Goal: Task Accomplishment & Management: Manage account settings

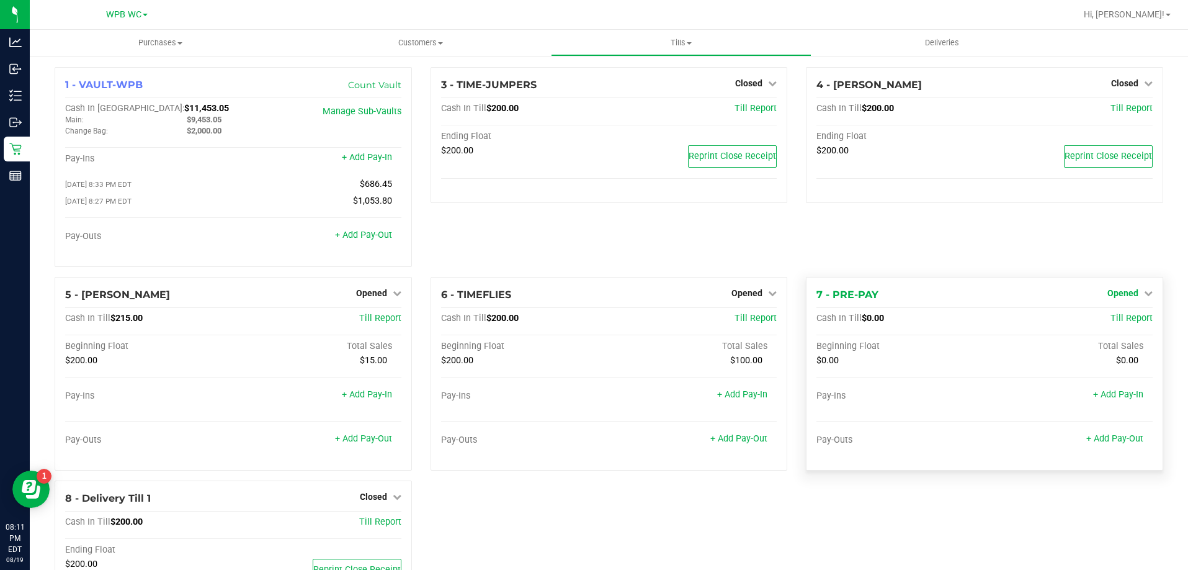
click at [1128, 298] on span "Opened" at bounding box center [1122, 293] width 31 height 10
click at [1125, 319] on link "Close Till" at bounding box center [1124, 318] width 34 height 10
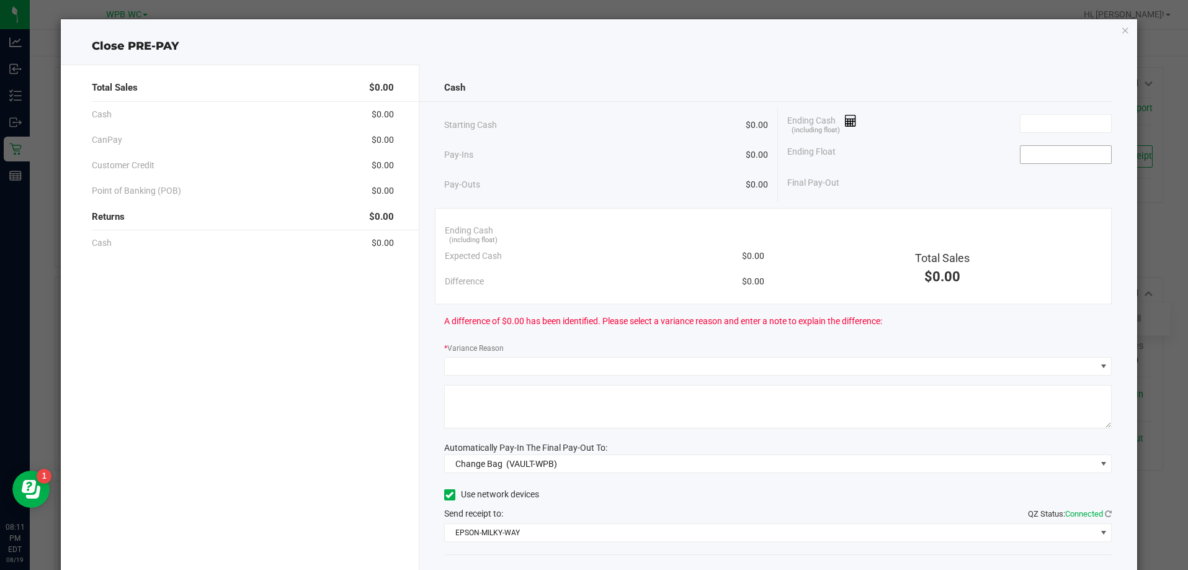
click at [1022, 156] on input at bounding box center [1066, 154] width 91 height 17
type input "$0.00"
click at [1074, 120] on input at bounding box center [1066, 123] width 91 height 17
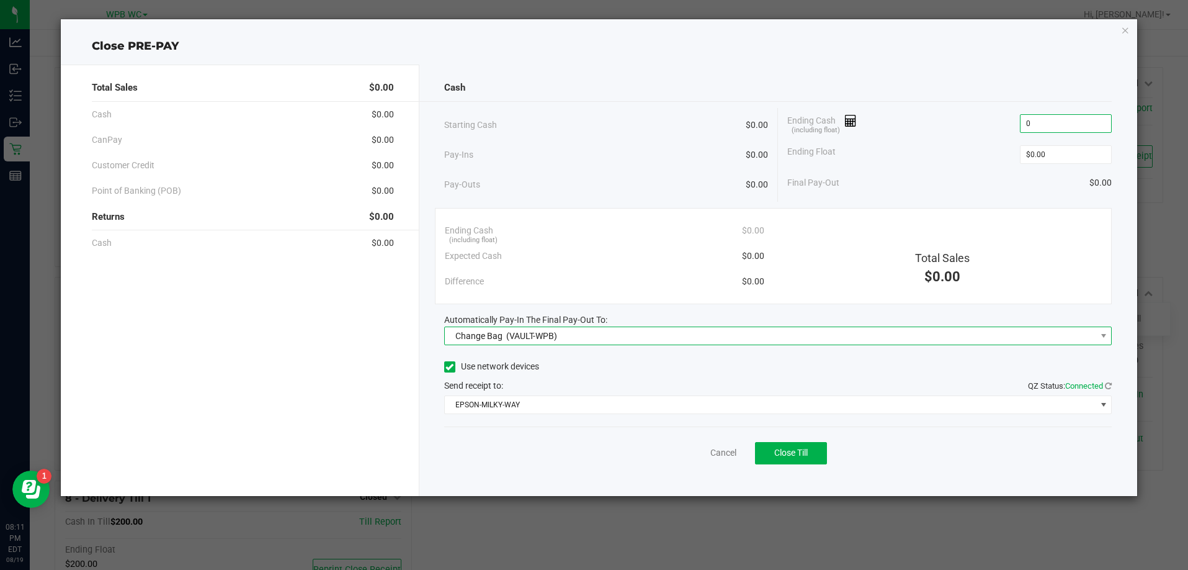
type input "$0.00"
click at [949, 329] on span "Change Bag (VAULT-WPB)" at bounding box center [770, 335] width 651 height 17
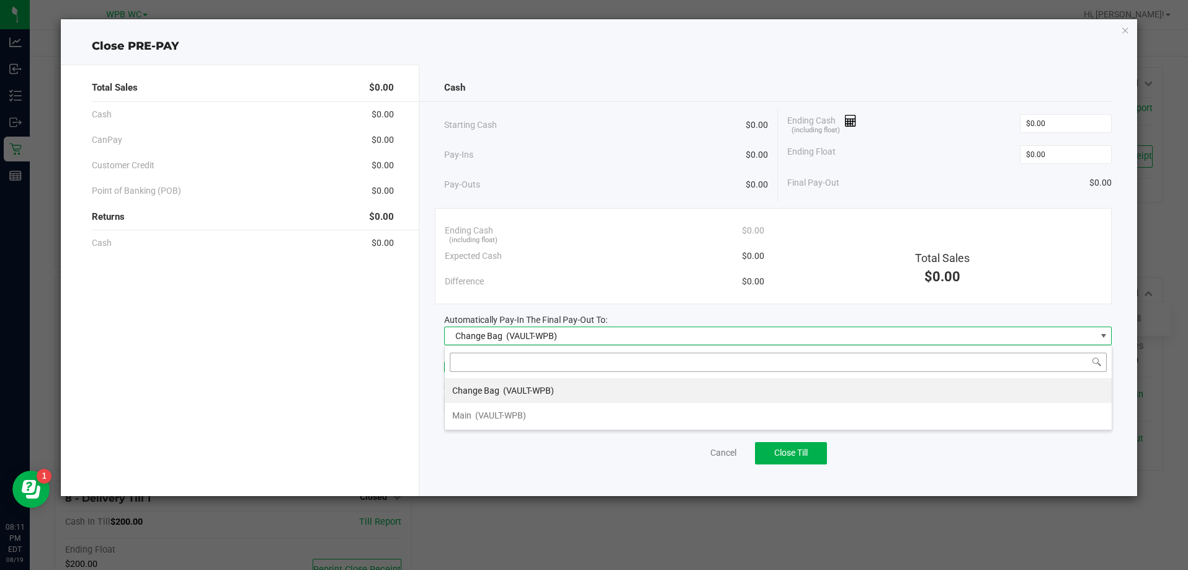
scroll to position [19, 668]
click at [467, 405] on div "Main (VAULT-WPB)" at bounding box center [489, 415] width 74 height 22
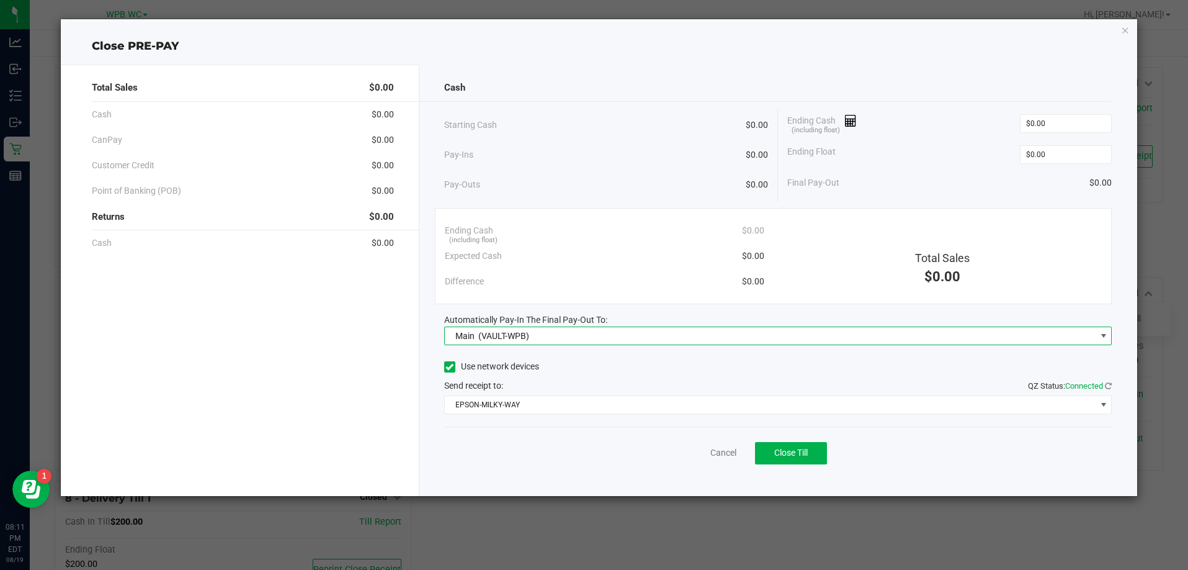
click at [664, 360] on div "Use network devices" at bounding box center [778, 366] width 668 height 19
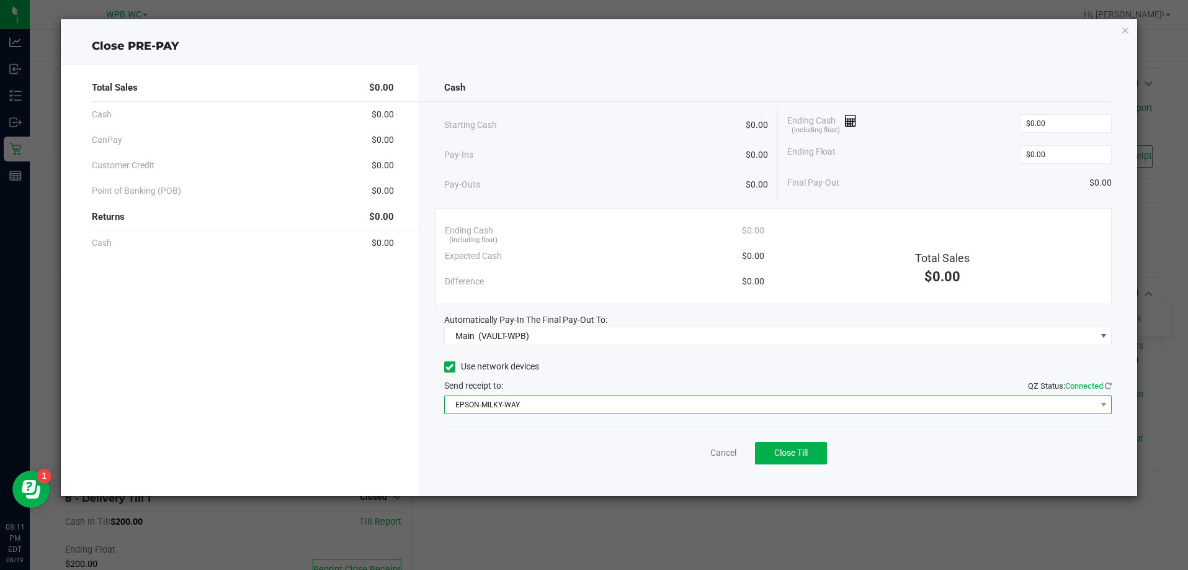
click at [682, 402] on span "EPSON-MILKY-WAY" at bounding box center [770, 404] width 651 height 17
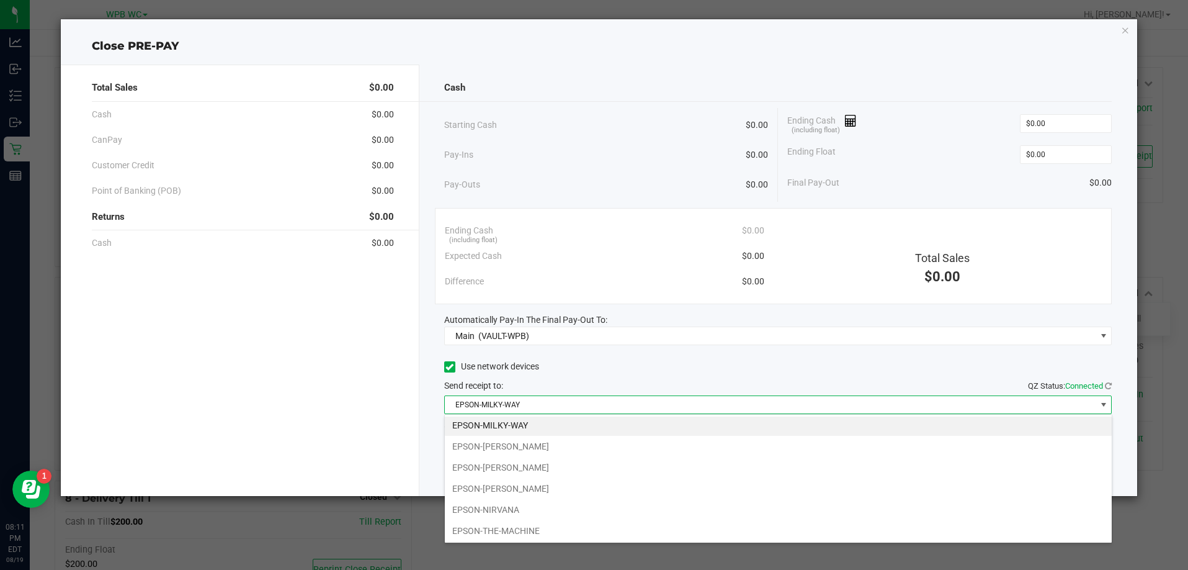
scroll to position [0, 0]
click at [552, 488] on li "EPSON-[PERSON_NAME]" at bounding box center [778, 490] width 667 height 21
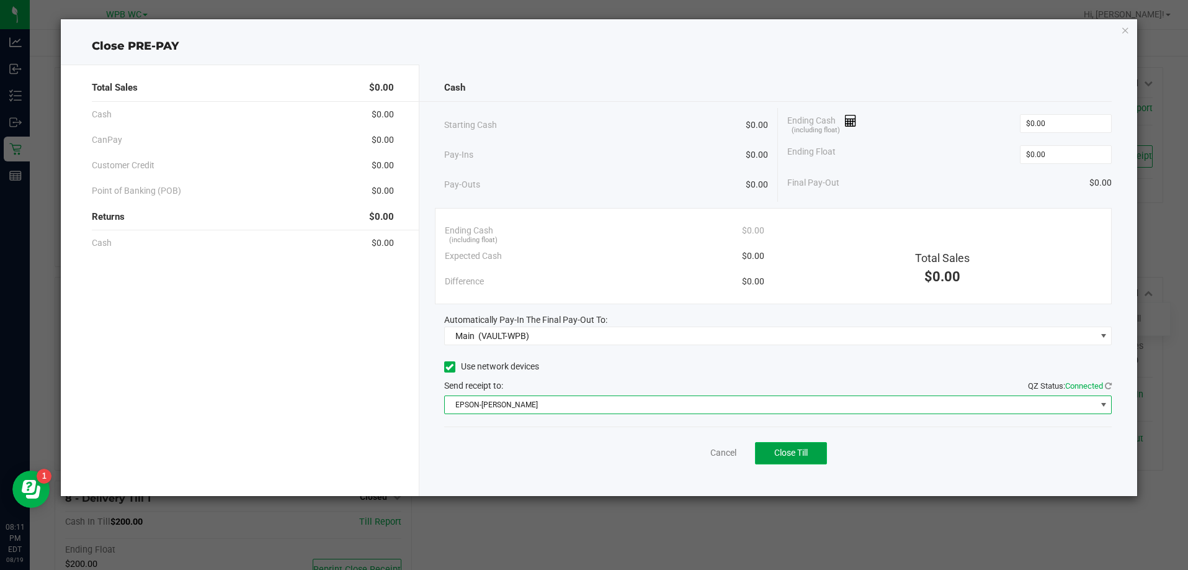
click at [794, 449] on span "Close Till" at bounding box center [791, 452] width 34 height 10
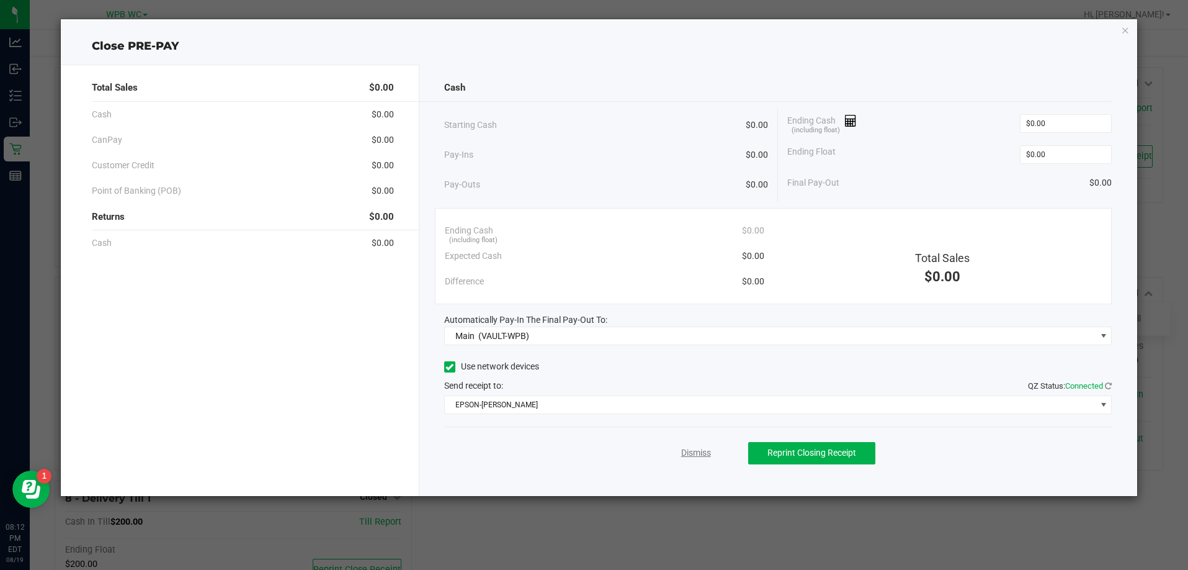
click at [705, 452] on link "Dismiss" at bounding box center [696, 452] width 30 height 13
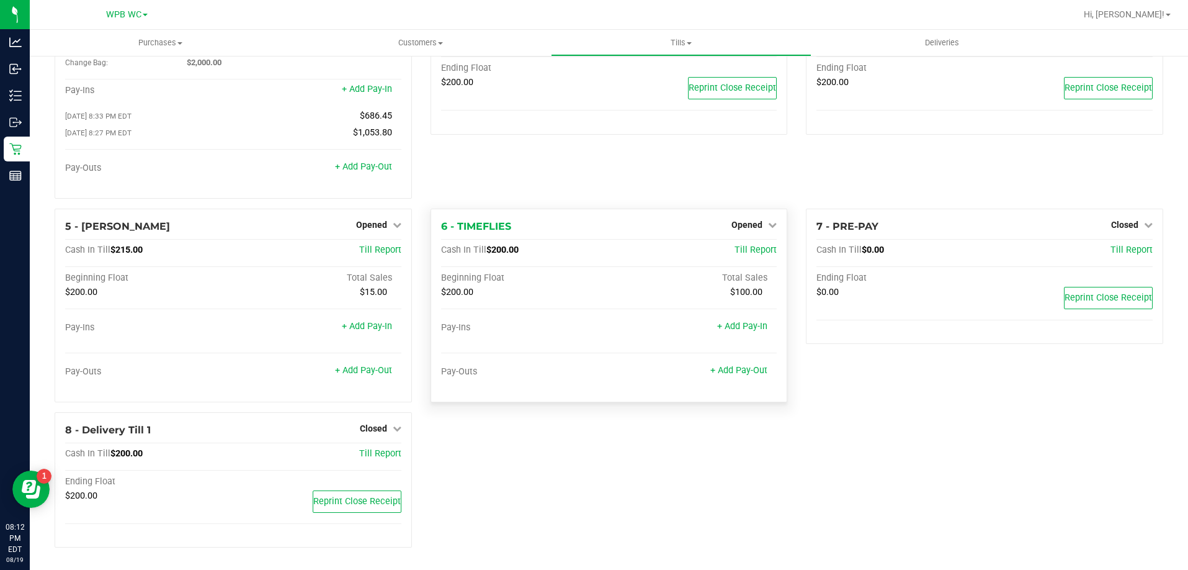
scroll to position [71, 0]
click at [748, 226] on span "Opened" at bounding box center [746, 225] width 31 height 10
click at [747, 248] on link "Close Till" at bounding box center [749, 250] width 34 height 10
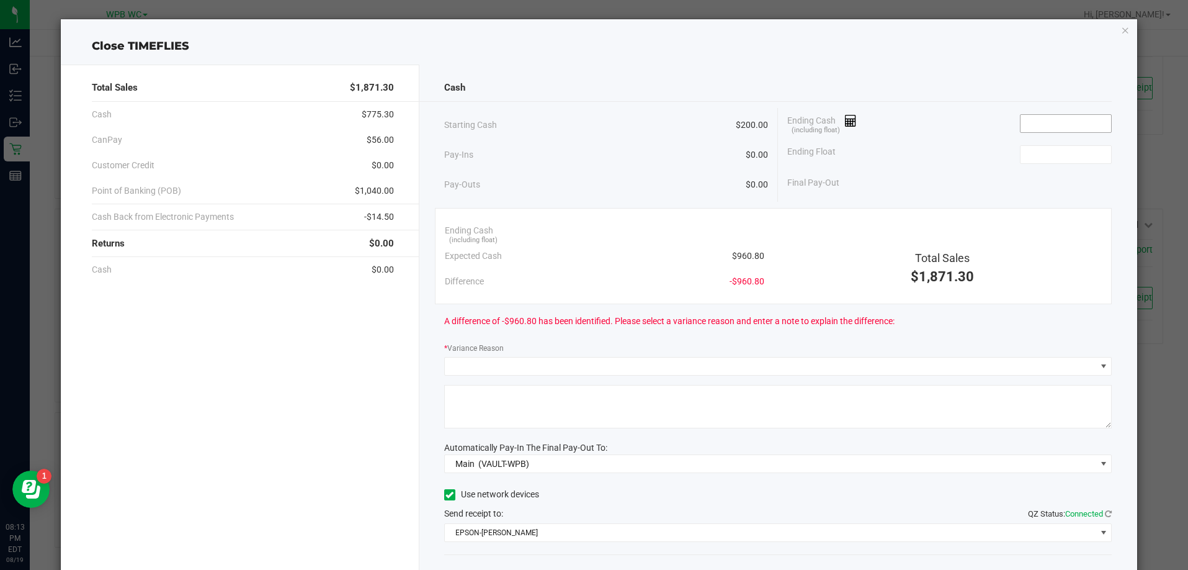
click at [1026, 121] on input at bounding box center [1066, 123] width 91 height 17
click at [1064, 150] on input at bounding box center [1066, 154] width 91 height 17
type input "$200.00"
click at [1041, 223] on div "Total Sales $1,871.30" at bounding box center [943, 252] width 338 height 69
click at [1047, 131] on input at bounding box center [1066, 123] width 91 height 17
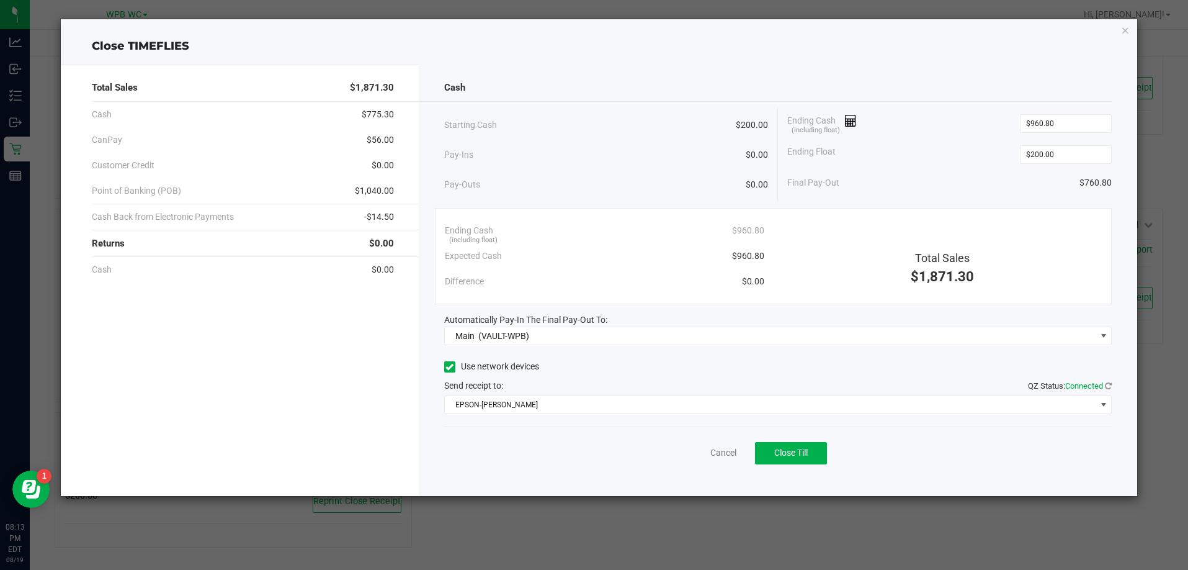
click at [919, 187] on div "Final Pay-Out $760.80" at bounding box center [949, 182] width 324 height 25
click at [1040, 122] on input "960.8" at bounding box center [1066, 123] width 91 height 17
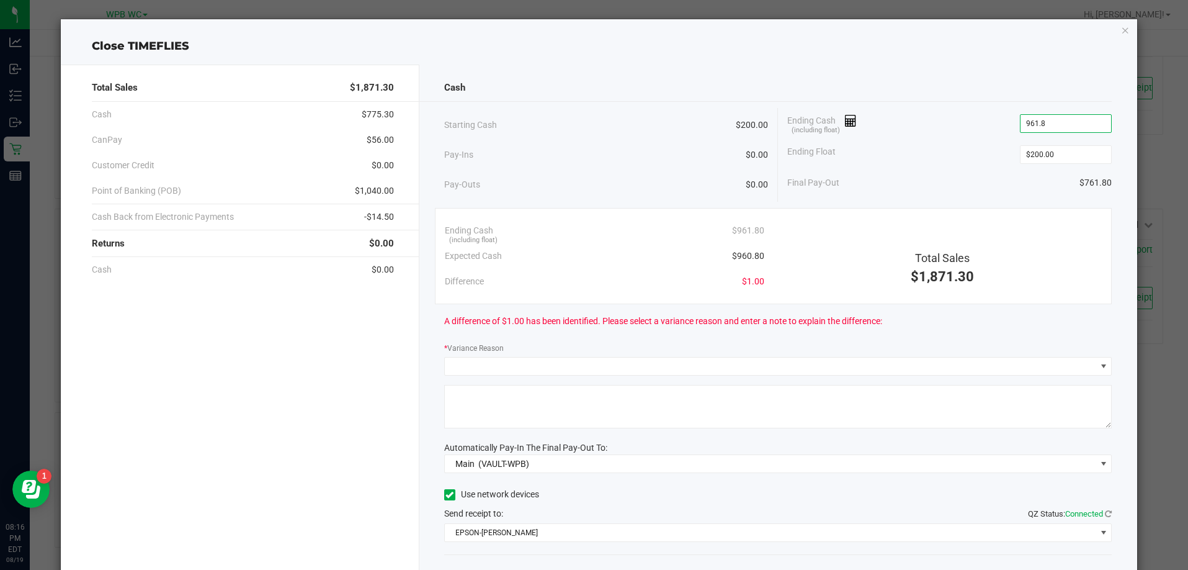
type input "$961.80"
click at [1005, 302] on div "Ending Cash (including float) $961.80 Expected Cash $960.80 Difference $1.00 To…" at bounding box center [774, 256] width 678 height 96
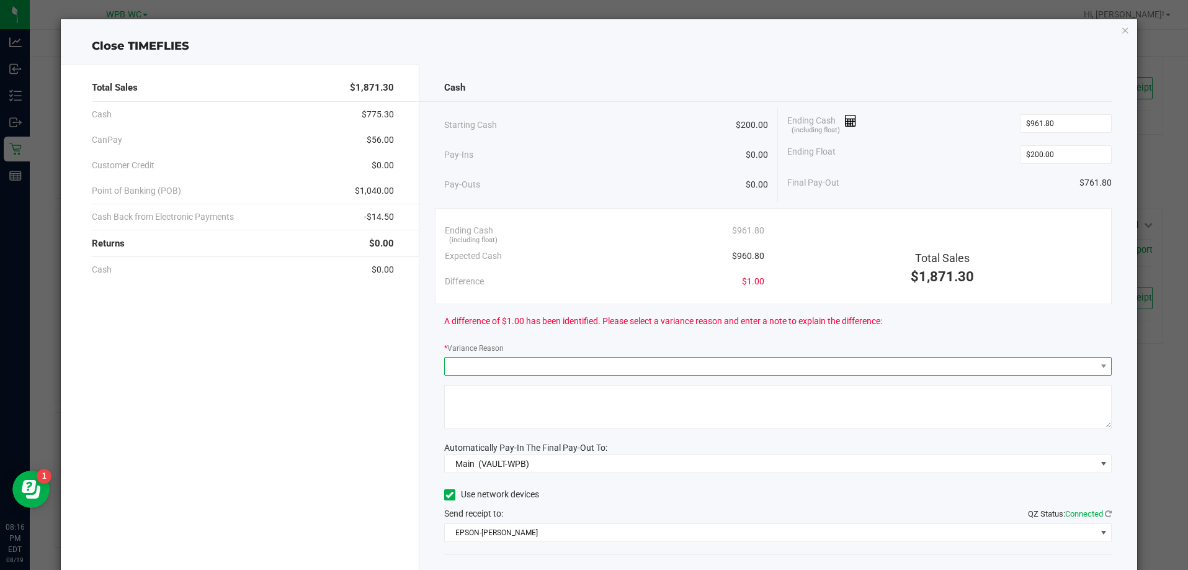
click at [568, 365] on span at bounding box center [770, 365] width 651 height 17
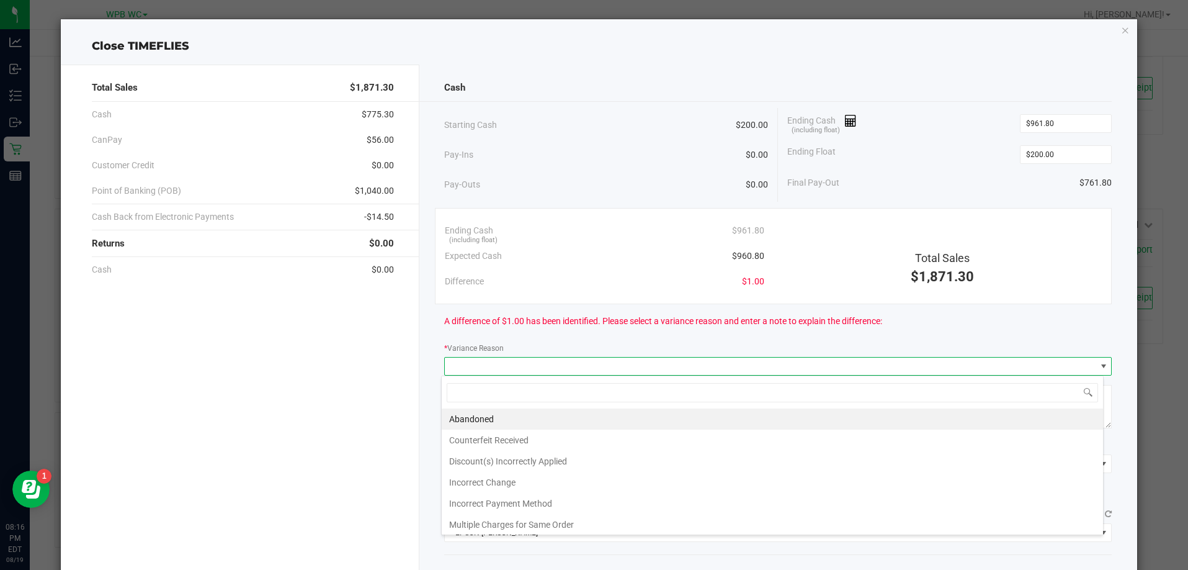
scroll to position [19, 662]
click at [504, 420] on li "Abandoned" at bounding box center [772, 418] width 661 height 21
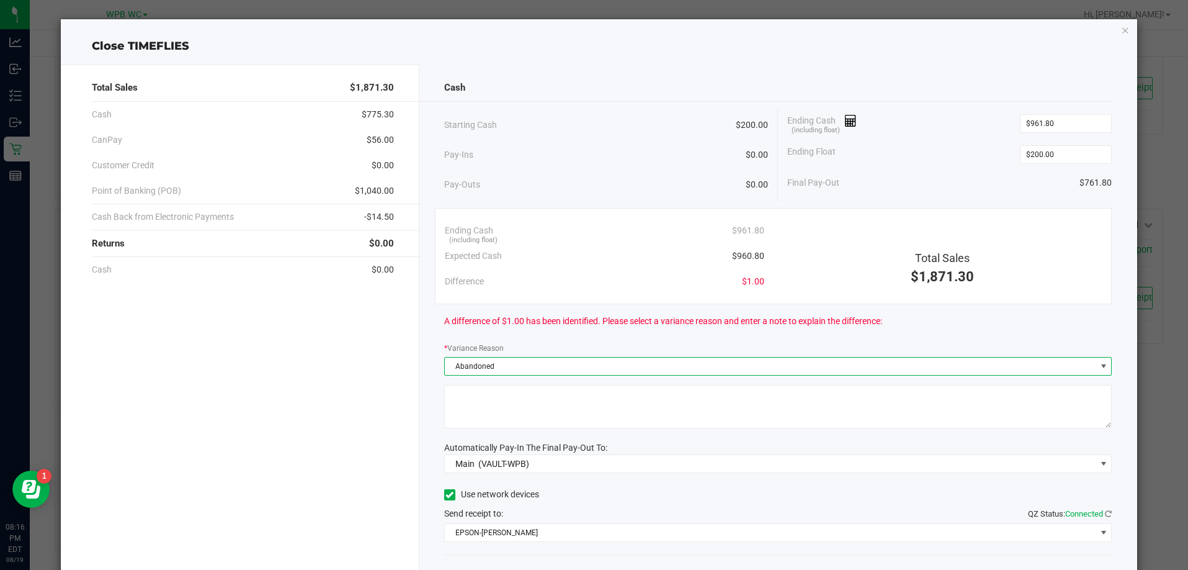
click at [514, 417] on textarea at bounding box center [778, 406] width 668 height 43
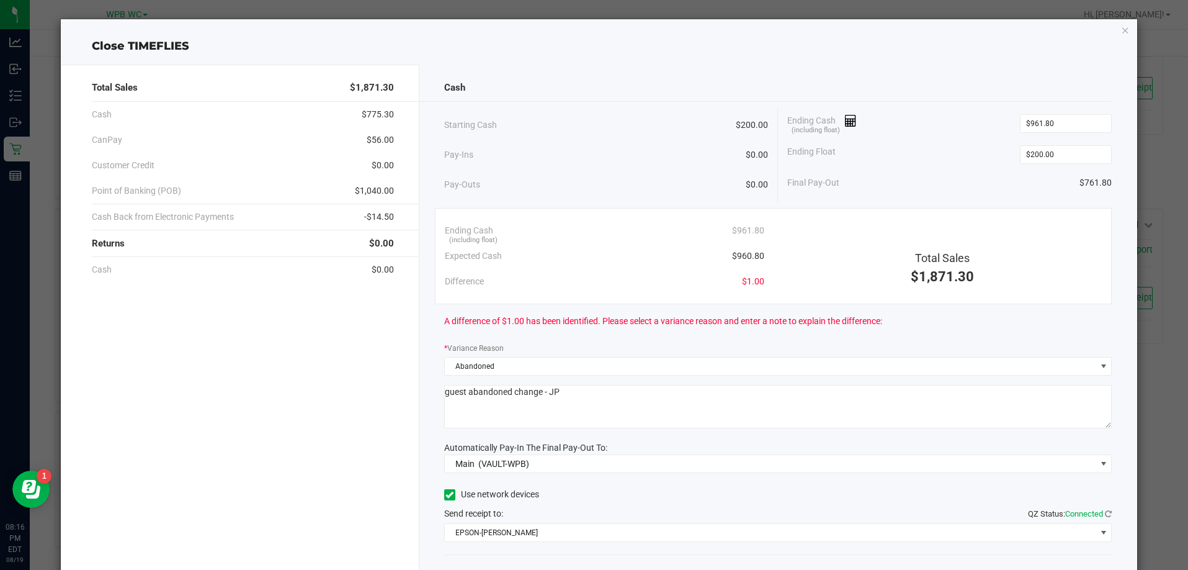
type textarea "guest abandoned change - JP"
click at [572, 331] on div "A difference of $1.00 has been identified. Please select a variance reason and …" at bounding box center [778, 321] width 668 height 34
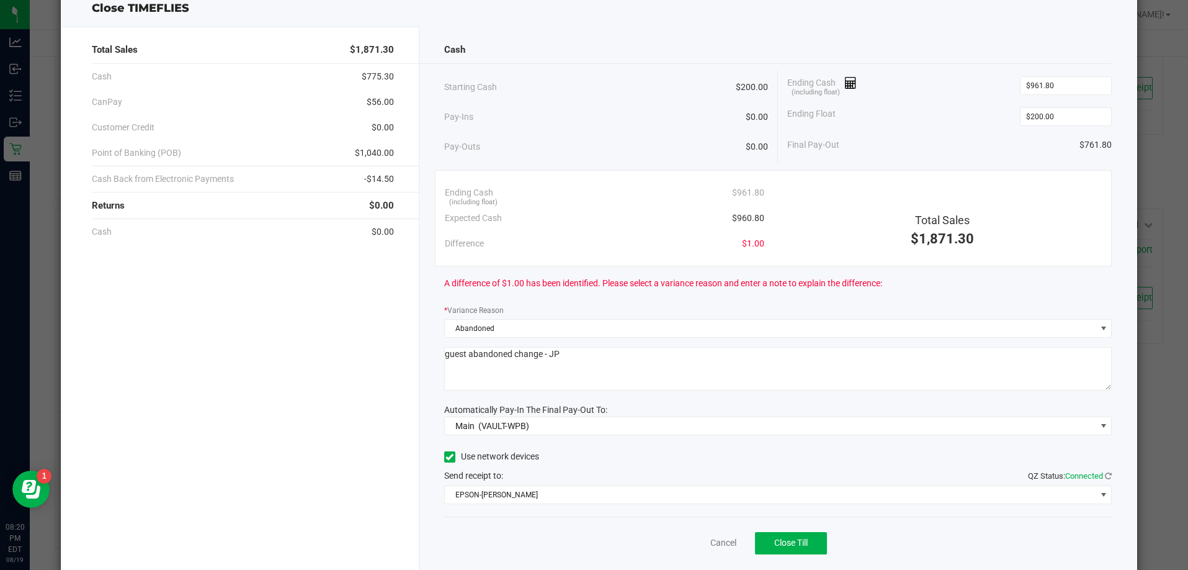
scroll to position [73, 0]
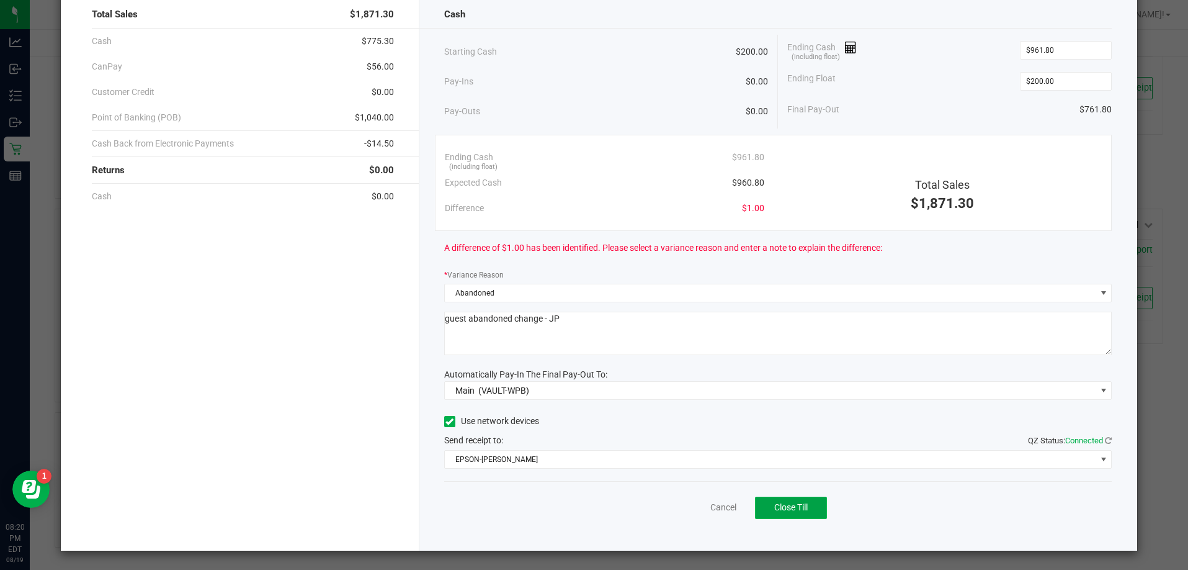
click at [795, 510] on span "Close Till" at bounding box center [791, 507] width 34 height 10
click at [687, 506] on link "Dismiss" at bounding box center [696, 507] width 30 height 13
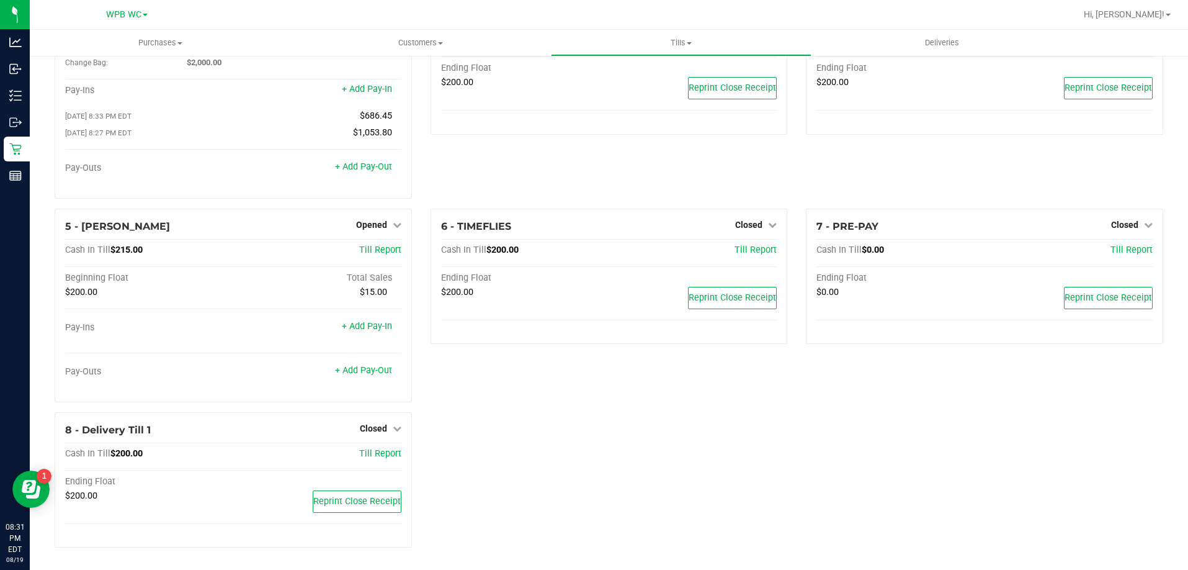
scroll to position [0, 0]
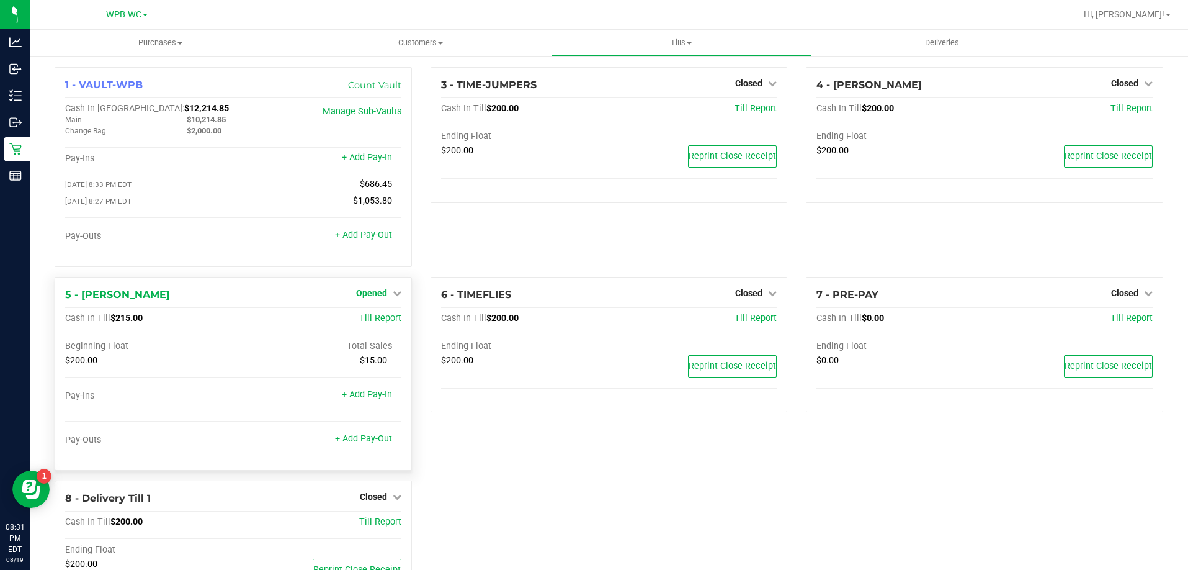
click at [393, 295] on icon at bounding box center [397, 292] width 9 height 9
click at [377, 323] on link "Close Till" at bounding box center [373, 318] width 34 height 10
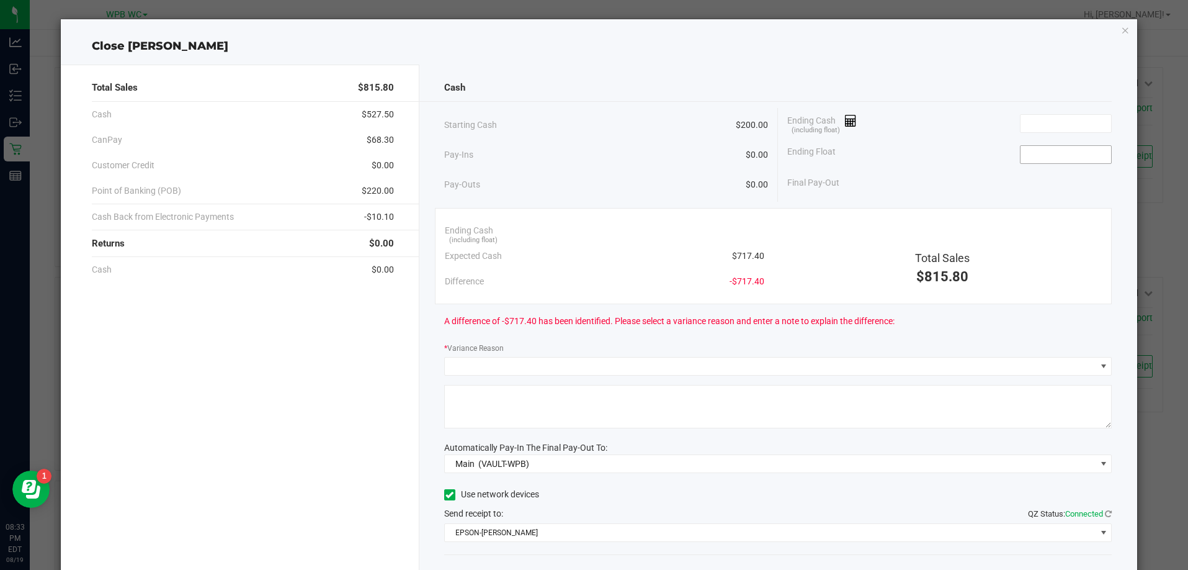
click at [1021, 153] on input at bounding box center [1066, 154] width 91 height 17
type input "$200.00"
click at [1051, 128] on input at bounding box center [1066, 123] width 91 height 17
click at [1051, 128] on input "7" at bounding box center [1066, 123] width 91 height 17
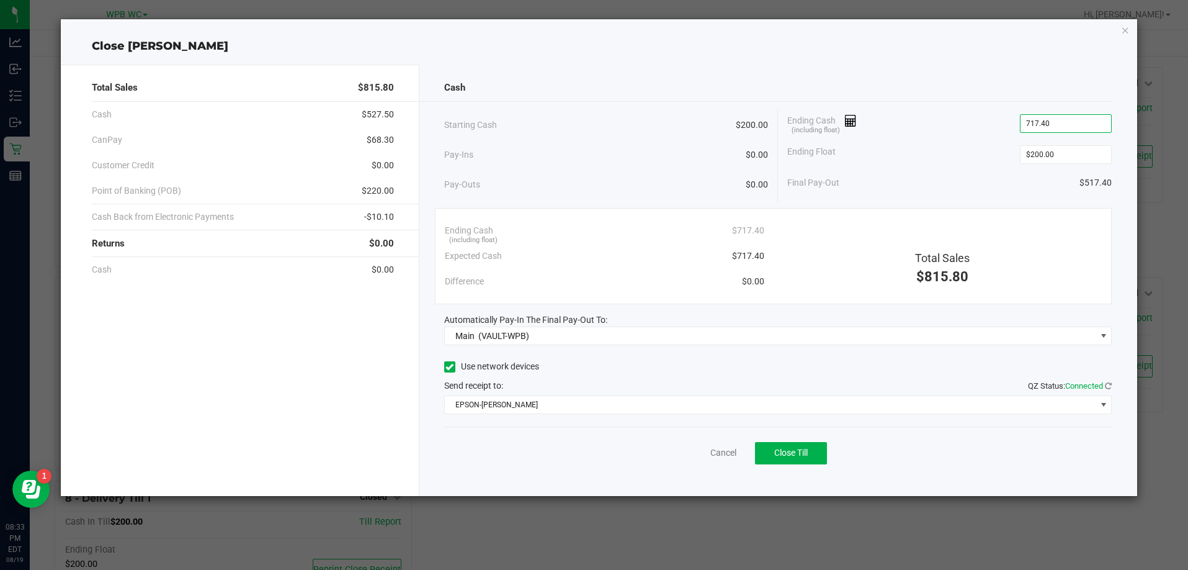
type input "$717.40"
click at [688, 363] on div "Use network devices" at bounding box center [778, 366] width 668 height 19
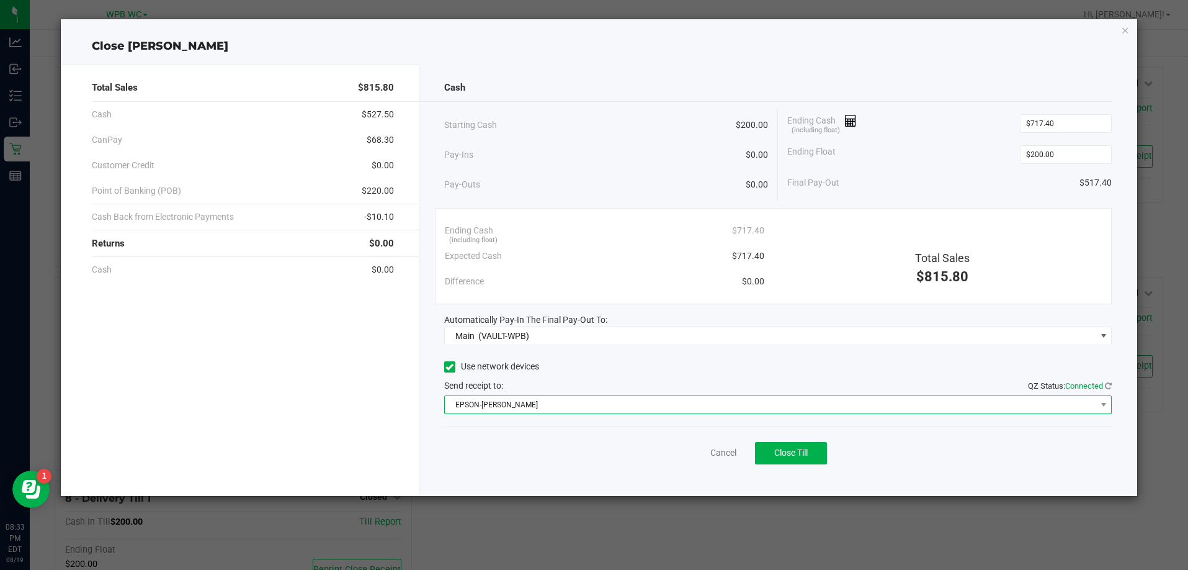
click at [620, 396] on span "EPSON-[PERSON_NAME]" at bounding box center [770, 404] width 651 height 17
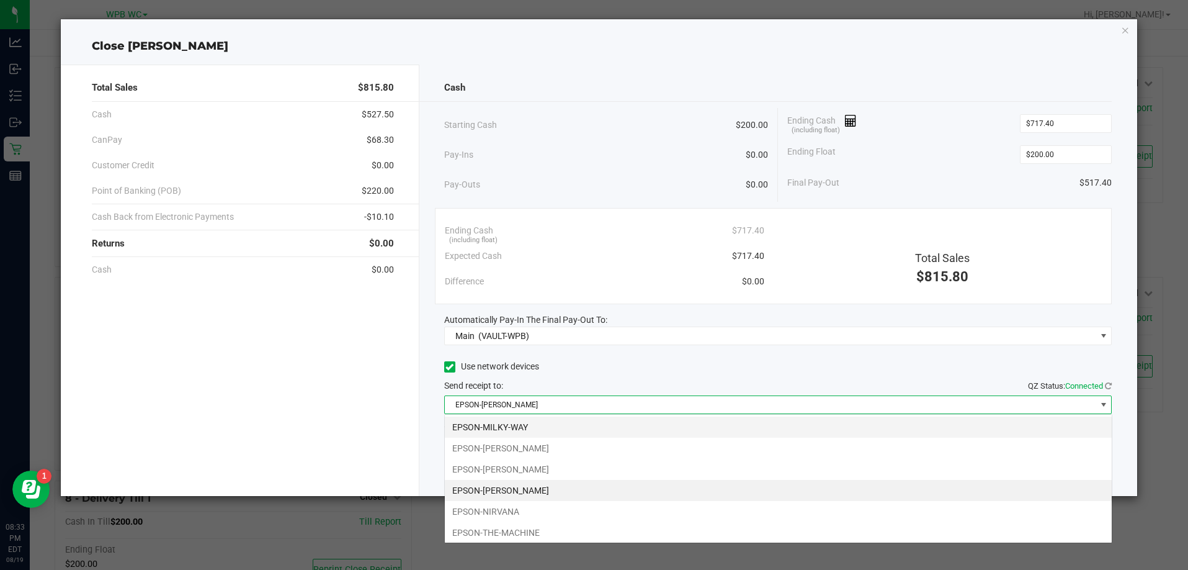
scroll to position [19, 668]
click at [499, 492] on li "EPSON-[PERSON_NAME]" at bounding box center [778, 490] width 667 height 21
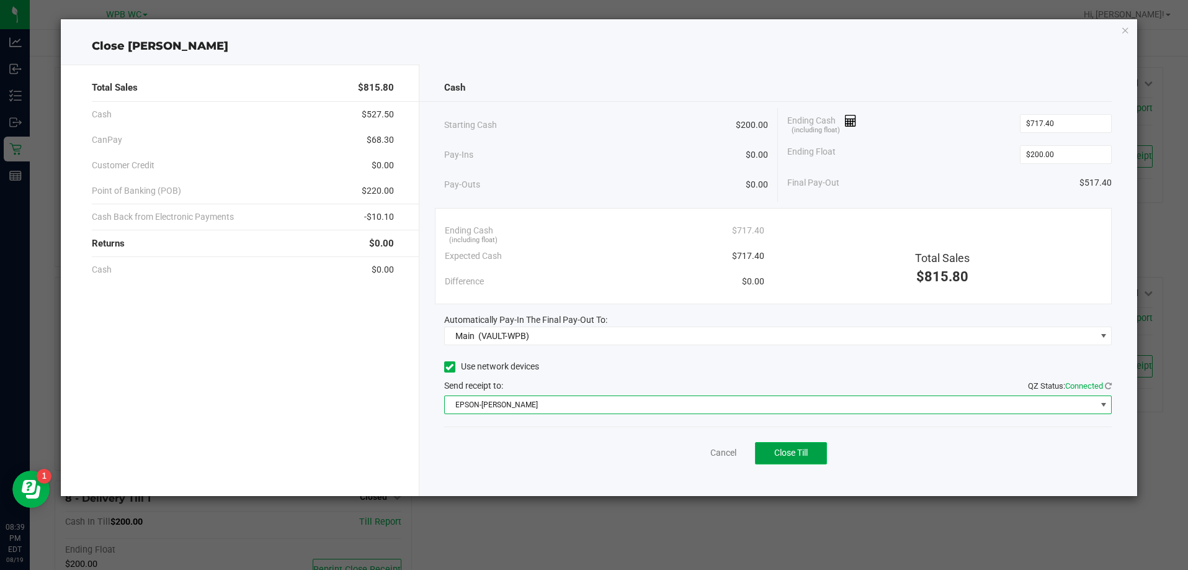
click at [801, 455] on span "Close Till" at bounding box center [791, 452] width 34 height 10
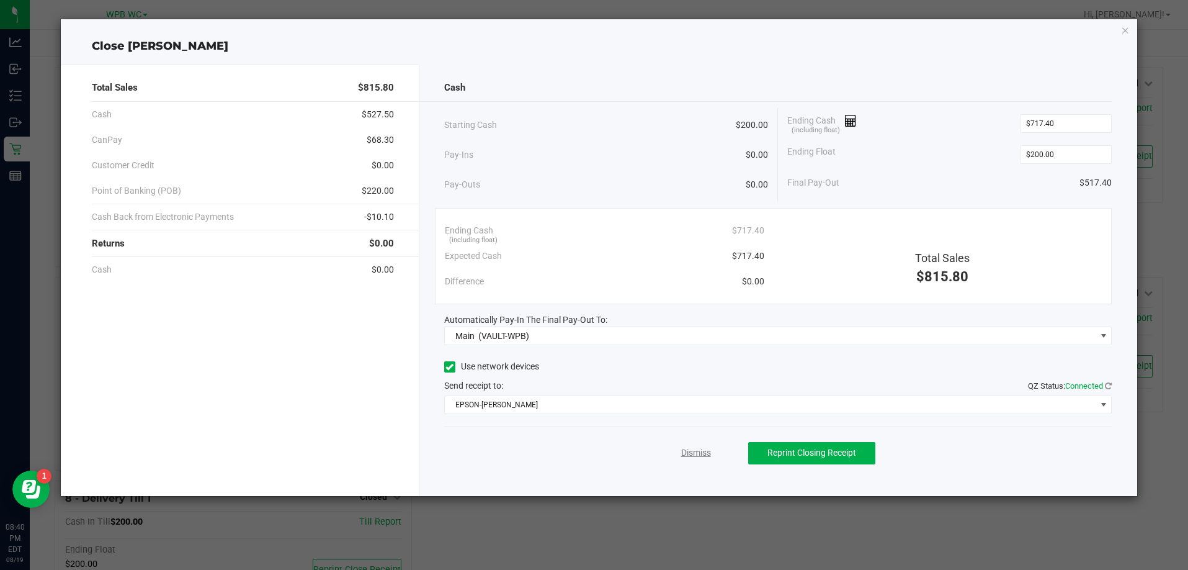
click at [698, 451] on link "Dismiss" at bounding box center [696, 452] width 30 height 13
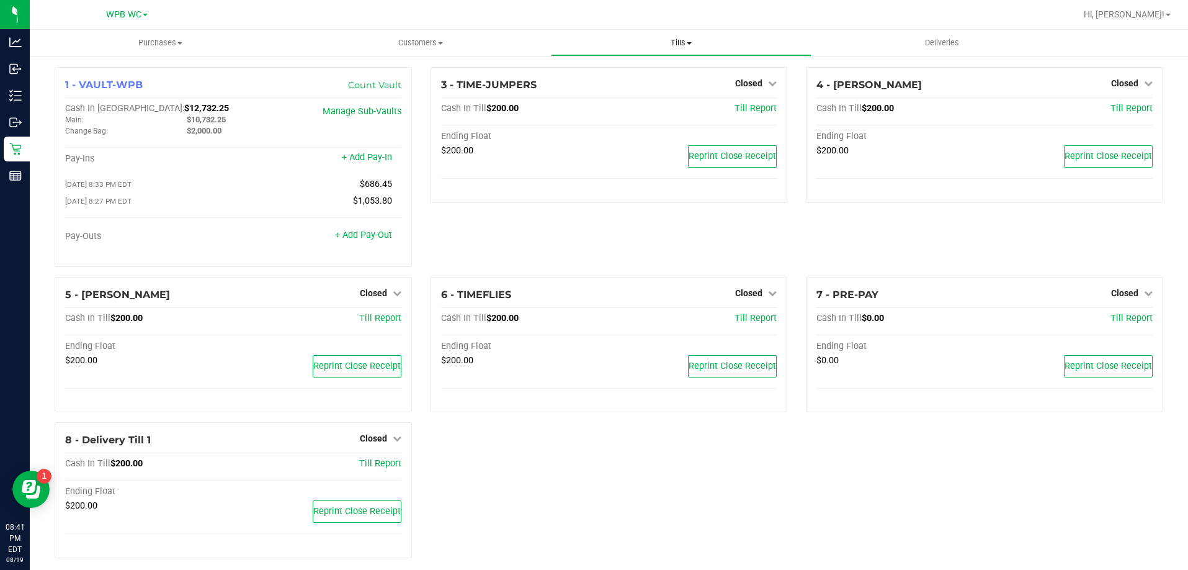
click at [677, 48] on uib-tab-heading "Tills Manage tills Reconcile e-payments" at bounding box center [681, 42] width 259 height 25
click at [607, 92] on span "Reconcile e-payments" at bounding box center [612, 89] width 123 height 11
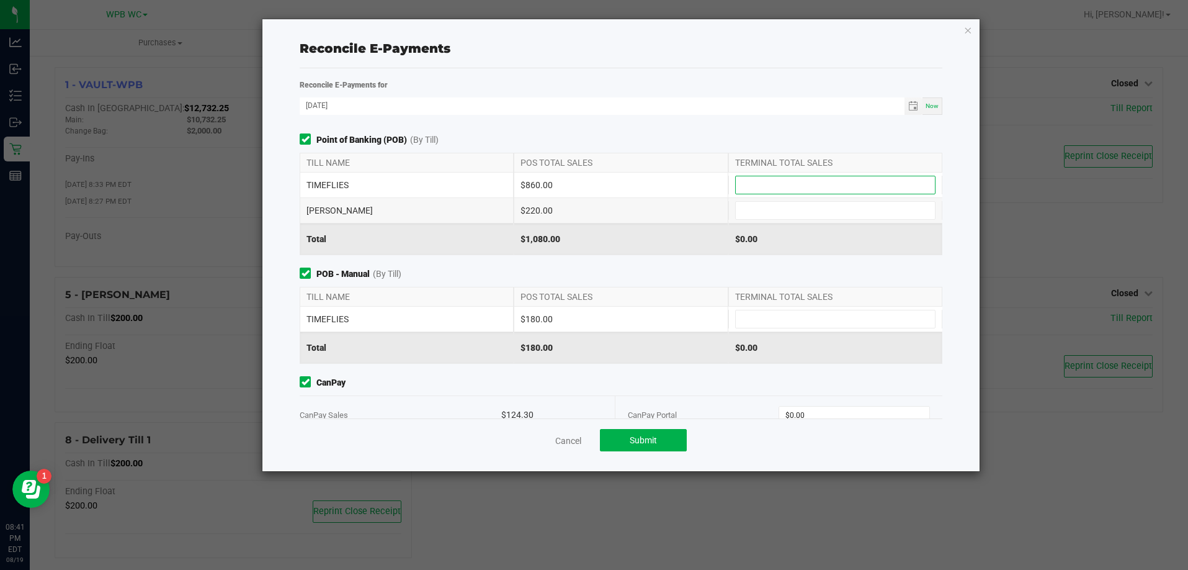
click at [762, 186] on input at bounding box center [835, 184] width 199 height 17
click at [749, 323] on input at bounding box center [835, 318] width 199 height 17
click at [642, 60] on div "Reconcile E-Payments" at bounding box center [621, 48] width 643 height 39
click at [836, 188] on input at bounding box center [835, 184] width 199 height 17
type input "$860.00"
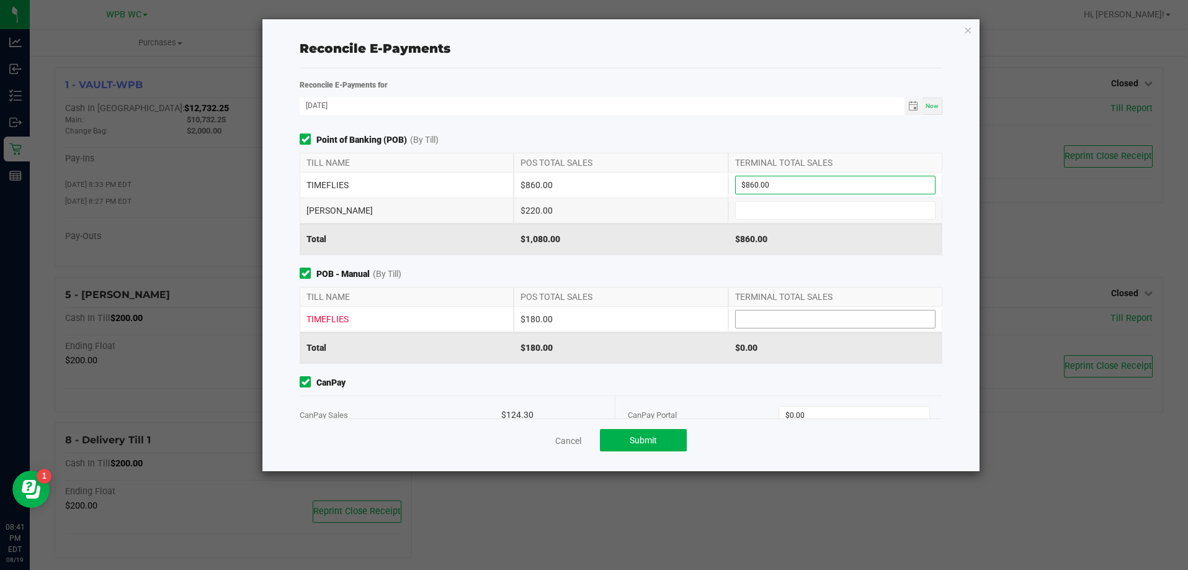
click at [782, 322] on input at bounding box center [835, 318] width 199 height 17
type input "$180.00"
click at [825, 275] on span "POB - Manual (By Till)" at bounding box center [621, 273] width 643 height 13
click at [772, 207] on input at bounding box center [835, 210] width 199 height 17
type input "$220.00"
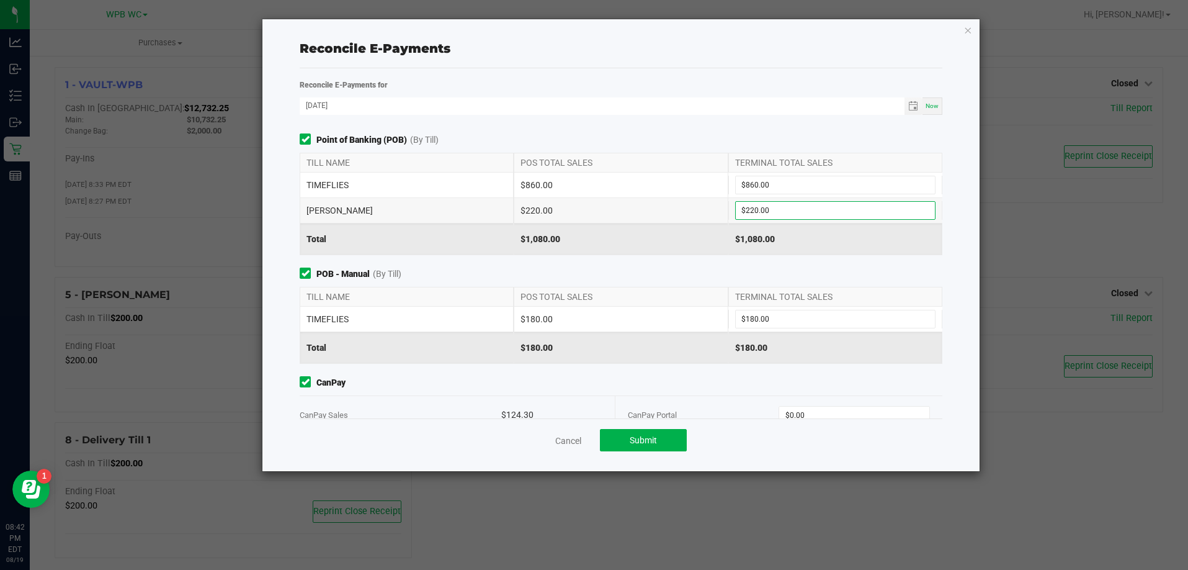
click at [650, 281] on div "POB - Manual (By Till) TILL NAME POS TOTAL SALES TERMINAL TOTAL SALES TIMEFLIES…" at bounding box center [620, 315] width 661 height 96
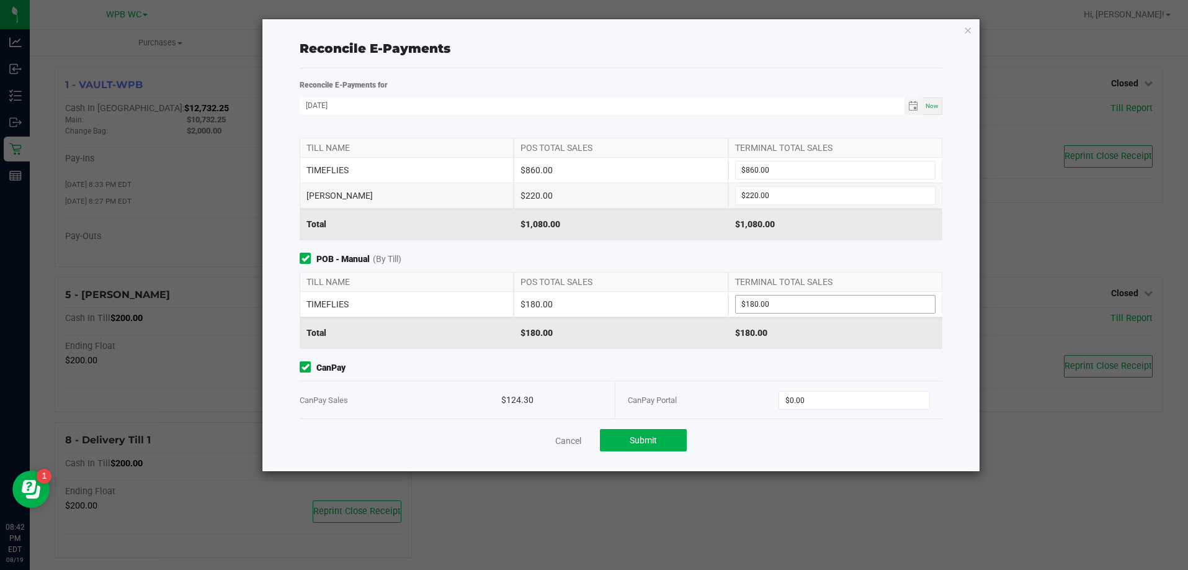
scroll to position [27, 0]
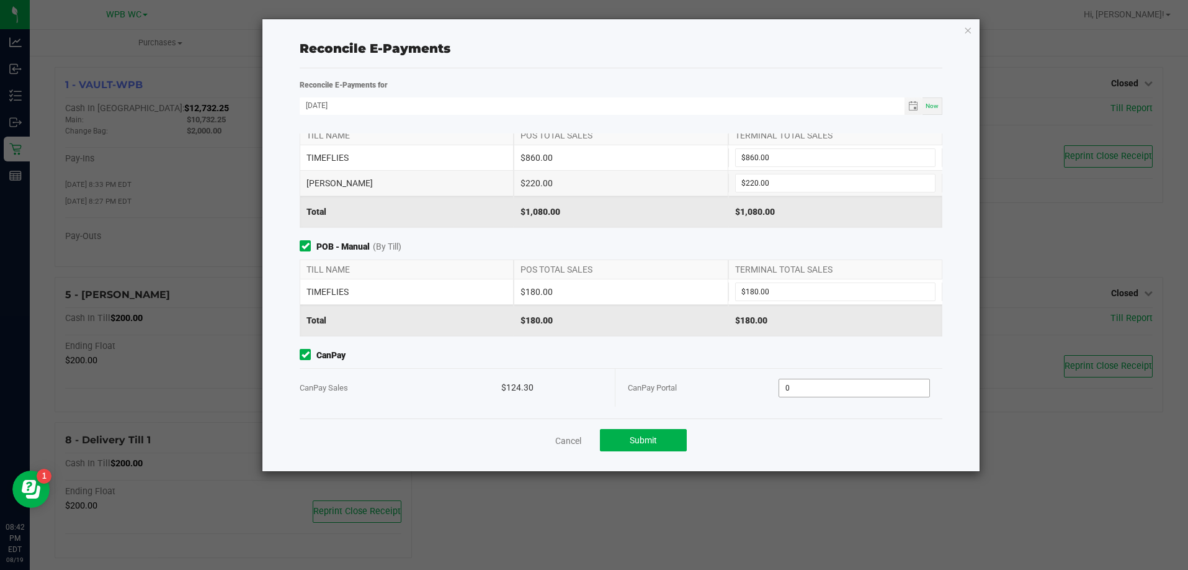
click at [828, 385] on input "0" at bounding box center [854, 387] width 150 height 17
type input "0"
click at [830, 388] on input "0" at bounding box center [854, 387] width 150 height 17
type input "$124.30"
click at [654, 429] on button "Submit" at bounding box center [643, 440] width 87 height 22
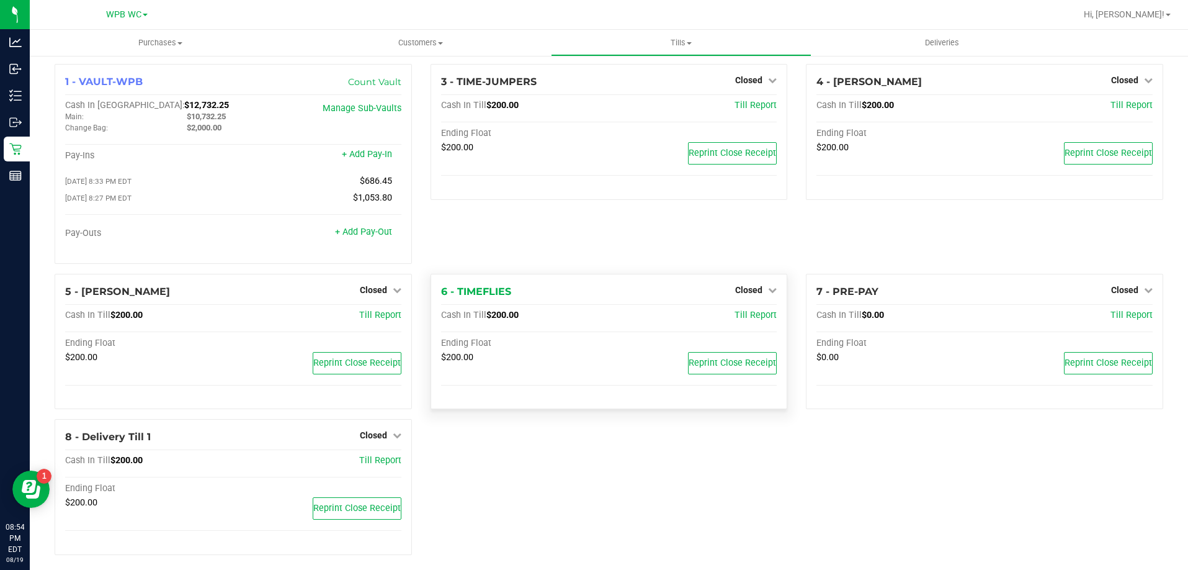
scroll to position [0, 0]
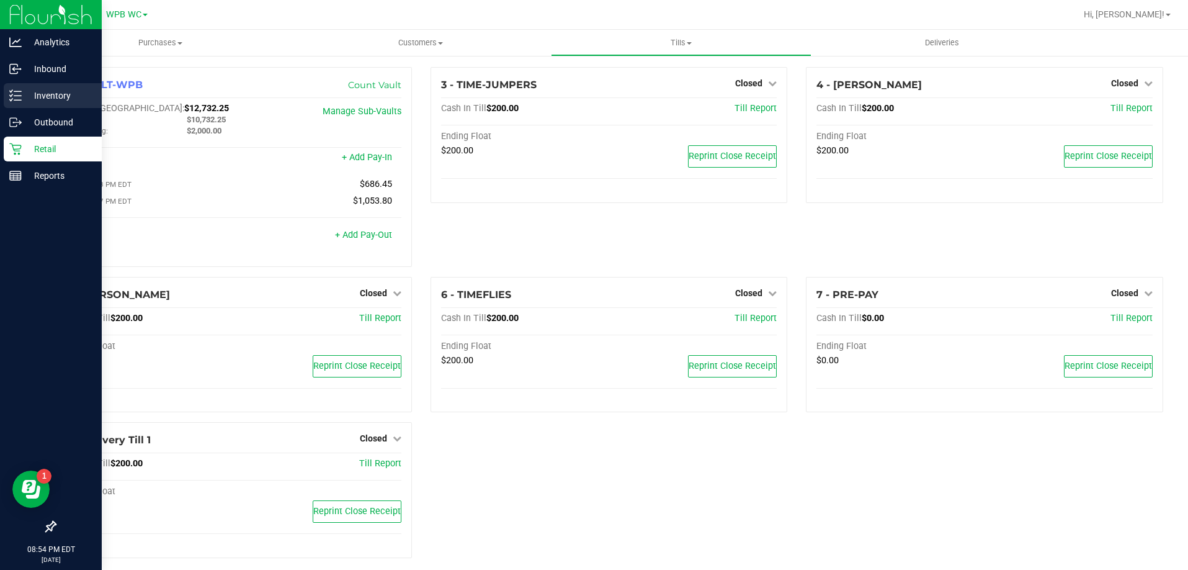
click at [31, 102] on p "Inventory" at bounding box center [59, 95] width 74 height 15
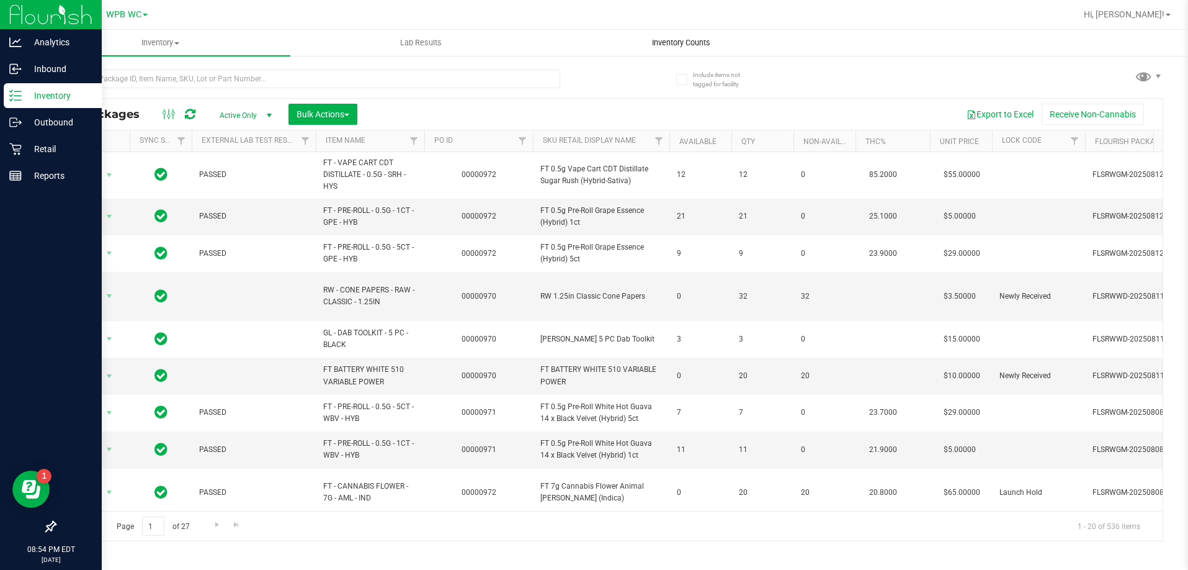
click at [681, 41] on span "Inventory Counts" at bounding box center [681, 42] width 92 height 11
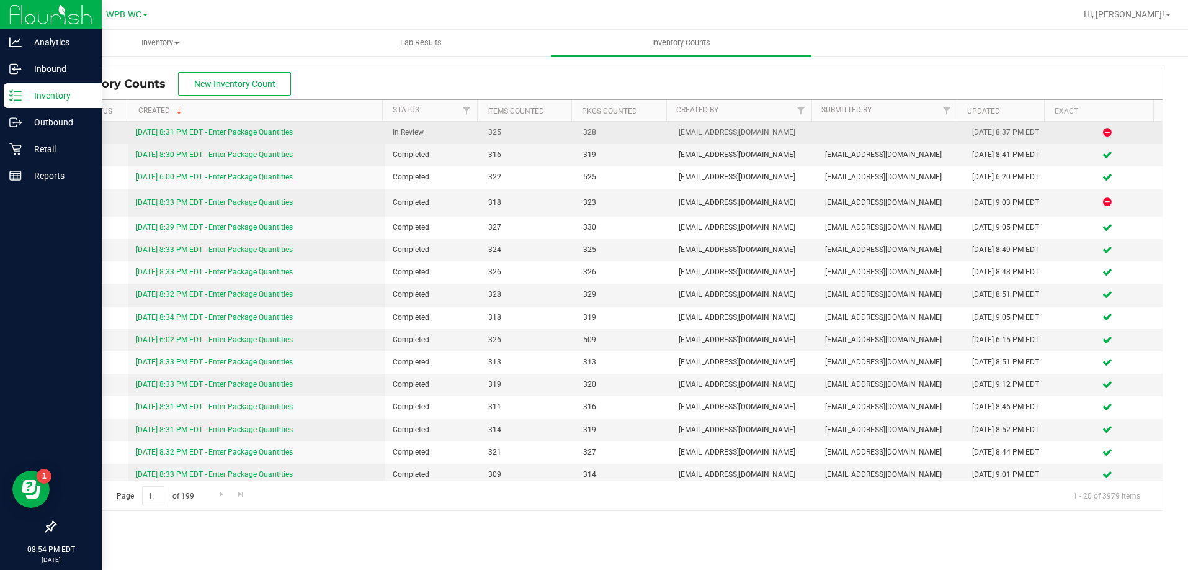
click at [238, 133] on link "[DATE] 8:31 PM EDT - Enter Package Quantities" at bounding box center [214, 132] width 157 height 9
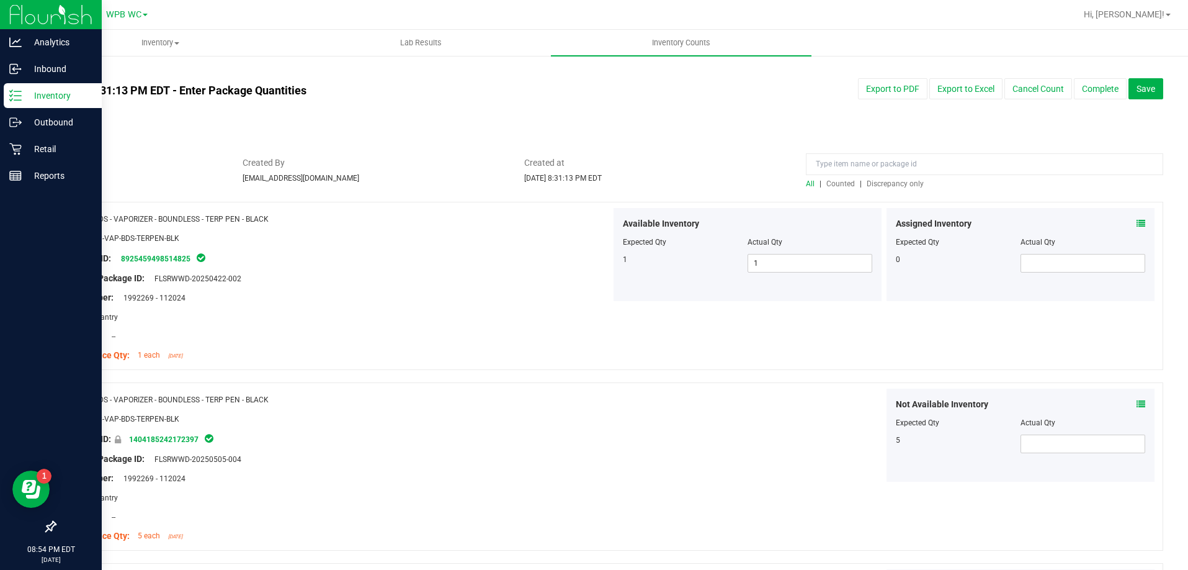
click at [888, 182] on span "Discrepancy only" at bounding box center [895, 183] width 57 height 9
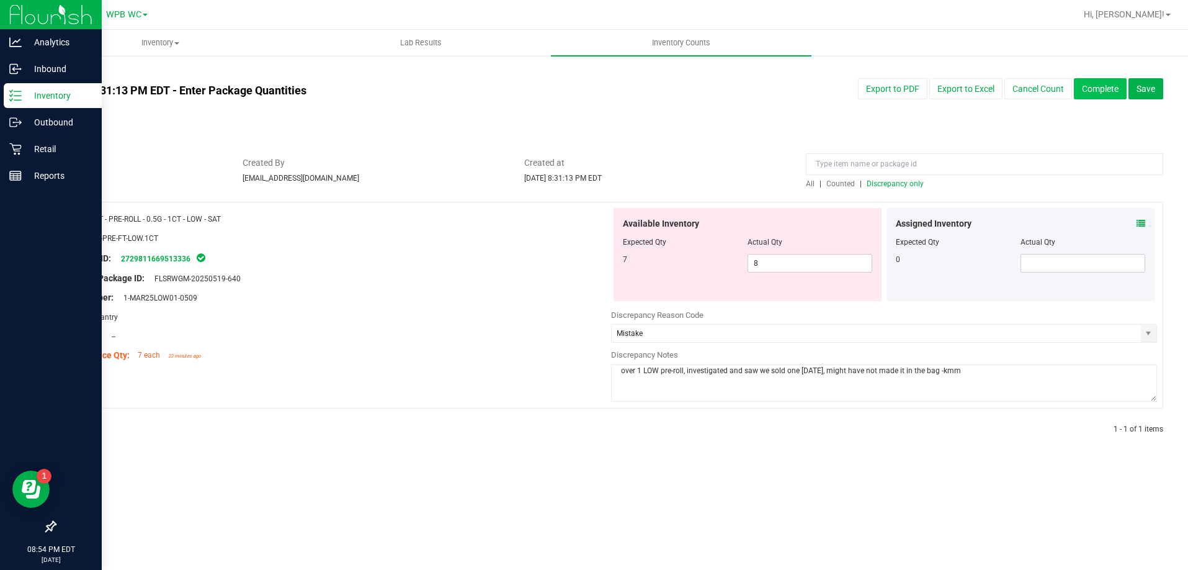
click at [1094, 89] on button "Complete" at bounding box center [1100, 88] width 53 height 21
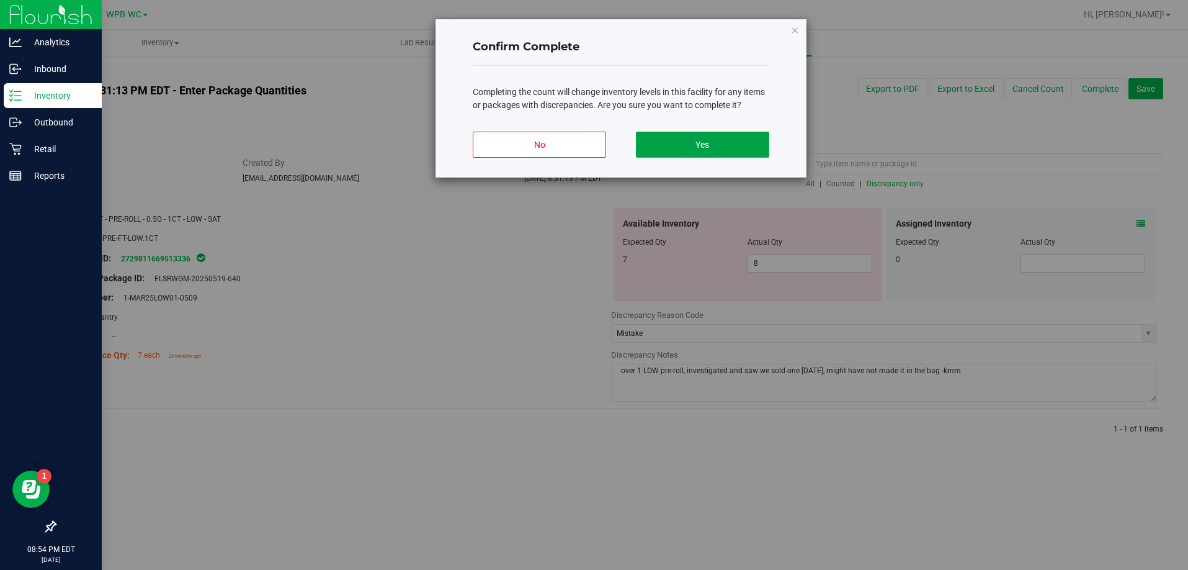
click at [738, 132] on button "Yes" at bounding box center [702, 145] width 133 height 26
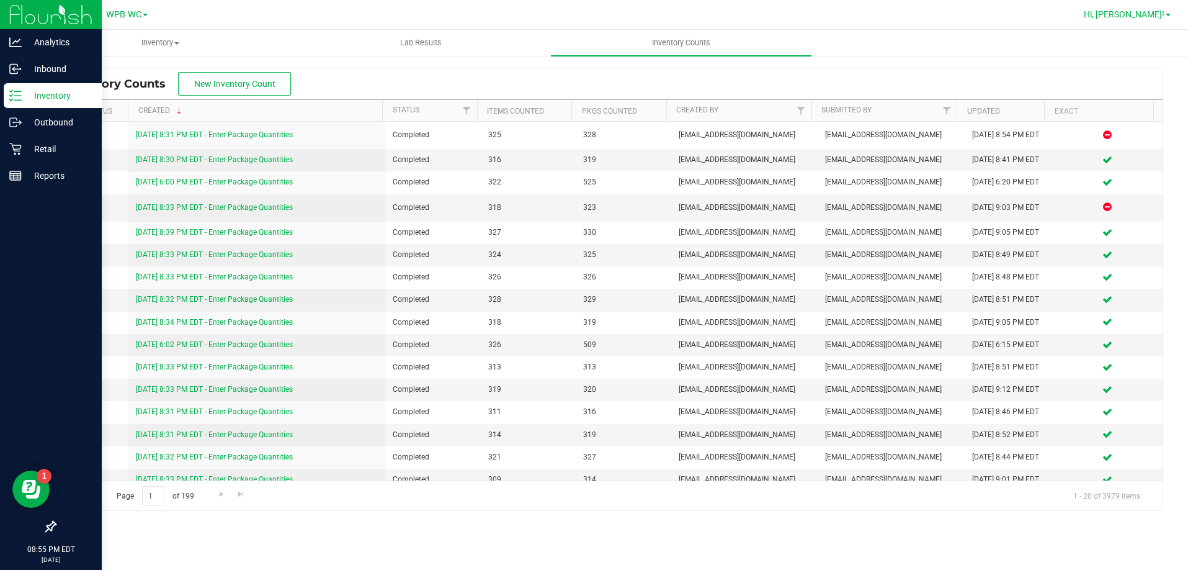
click at [1147, 17] on span "Hi, [PERSON_NAME]!" at bounding box center [1124, 14] width 81 height 10
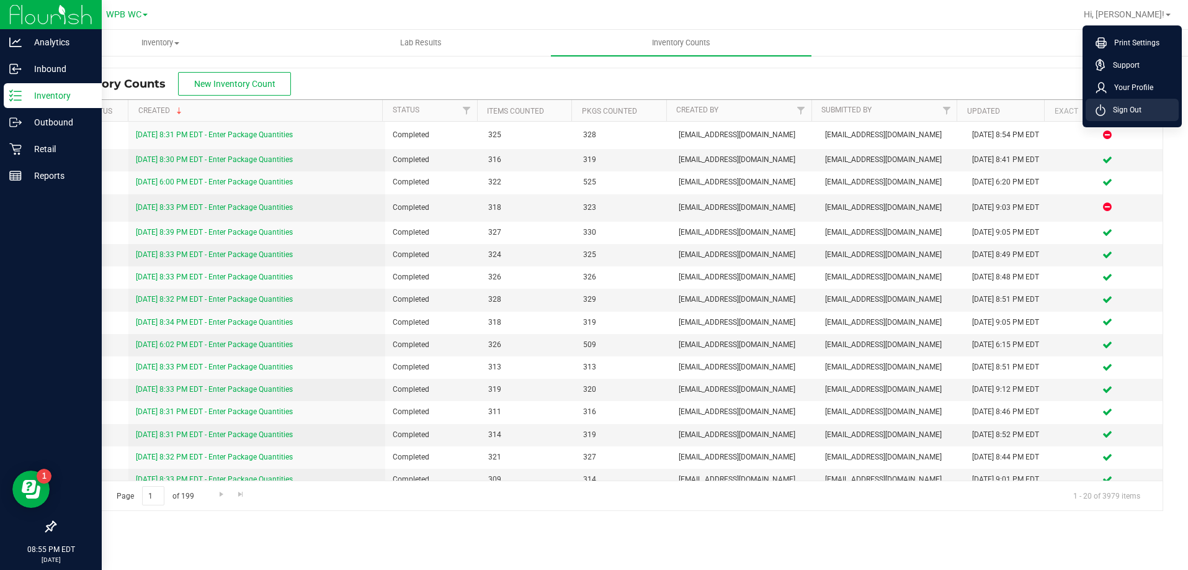
click at [1149, 110] on li "Sign Out" at bounding box center [1132, 110] width 93 height 22
